Goal: Task Accomplishment & Management: Manage account settings

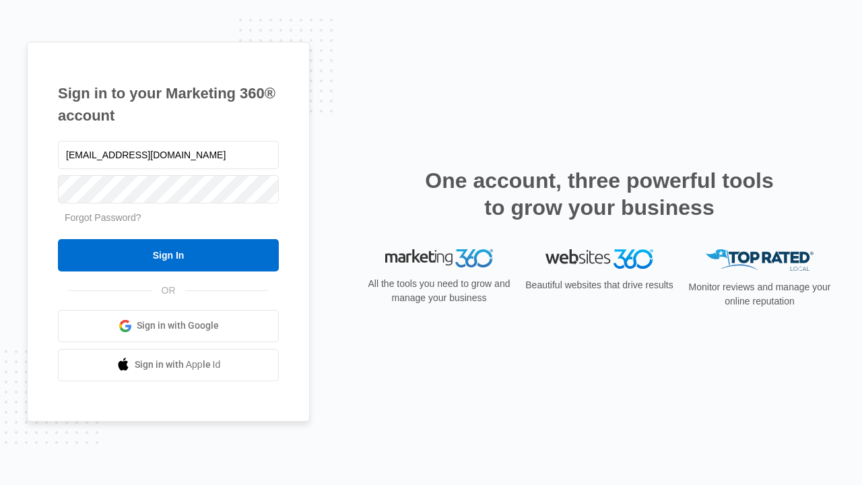
type input "[EMAIL_ADDRESS][DOMAIN_NAME]"
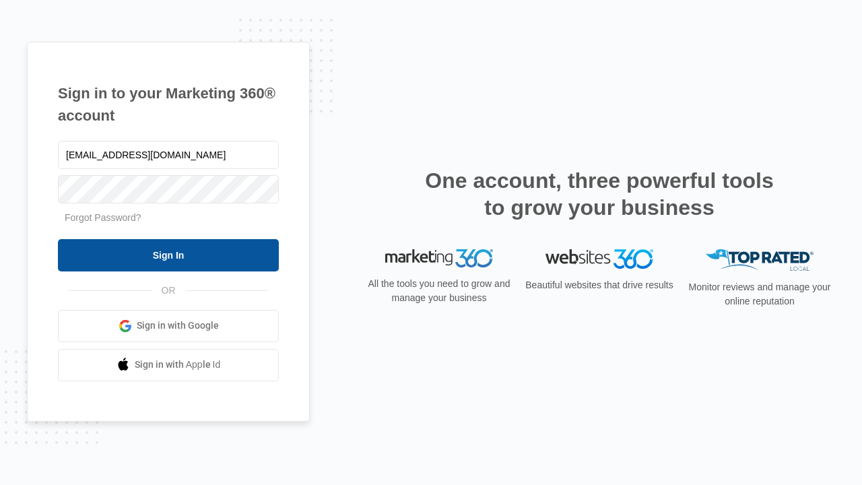
click at [168, 255] on input "Sign In" at bounding box center [168, 255] width 221 height 32
